Goal: Transaction & Acquisition: Purchase product/service

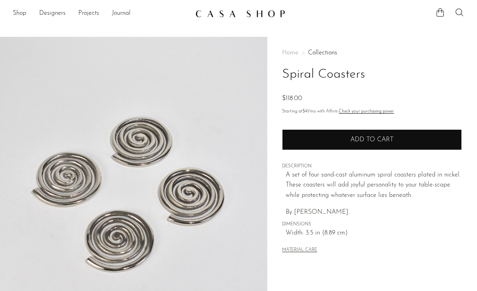
click at [387, 139] on span "Add to cart" at bounding box center [372, 139] width 43 height 6
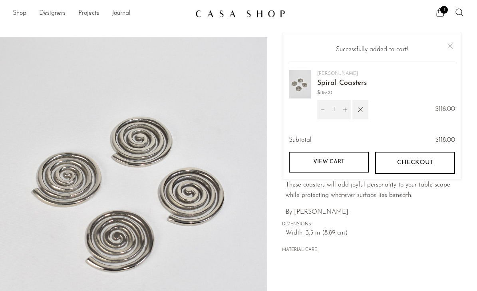
click at [397, 165] on span "Checkout" at bounding box center [415, 163] width 36 height 8
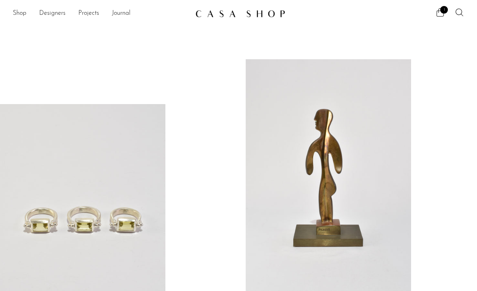
click at [310, 238] on link at bounding box center [328, 175] width 165 height 232
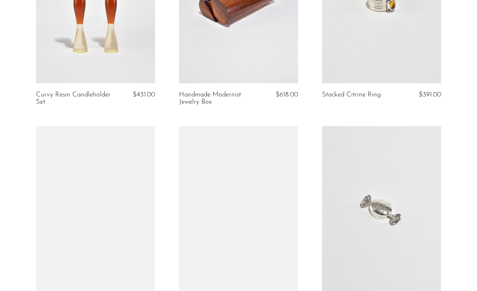
scroll to position [2439, 0]
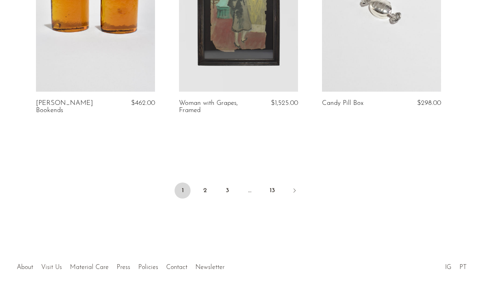
click at [62, 265] on link "Visit Us" at bounding box center [51, 267] width 21 height 6
